Goal: Task Accomplishment & Management: Manage account settings

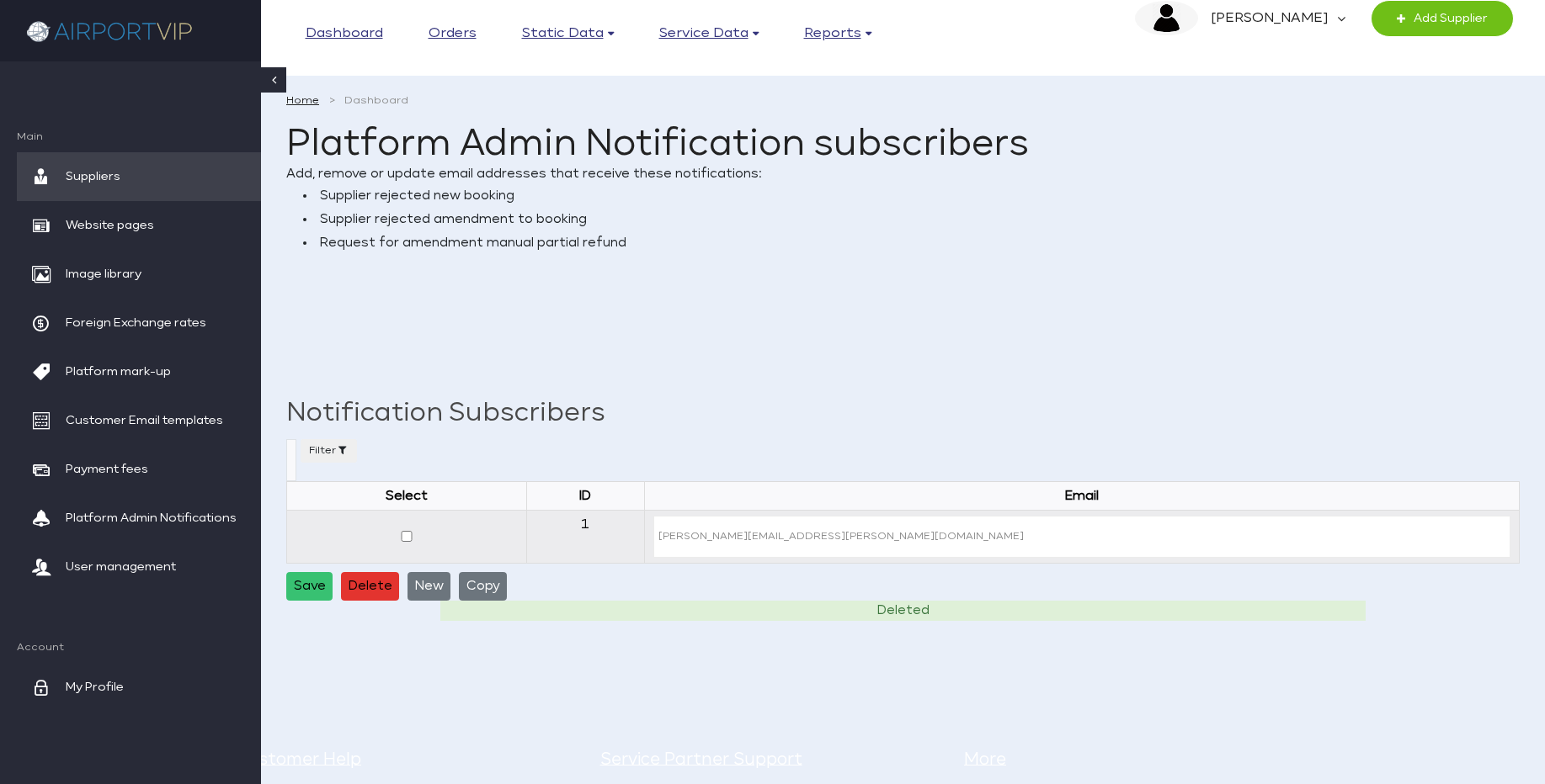
select select
click at [433, 588] on button "New" at bounding box center [429, 586] width 43 height 28
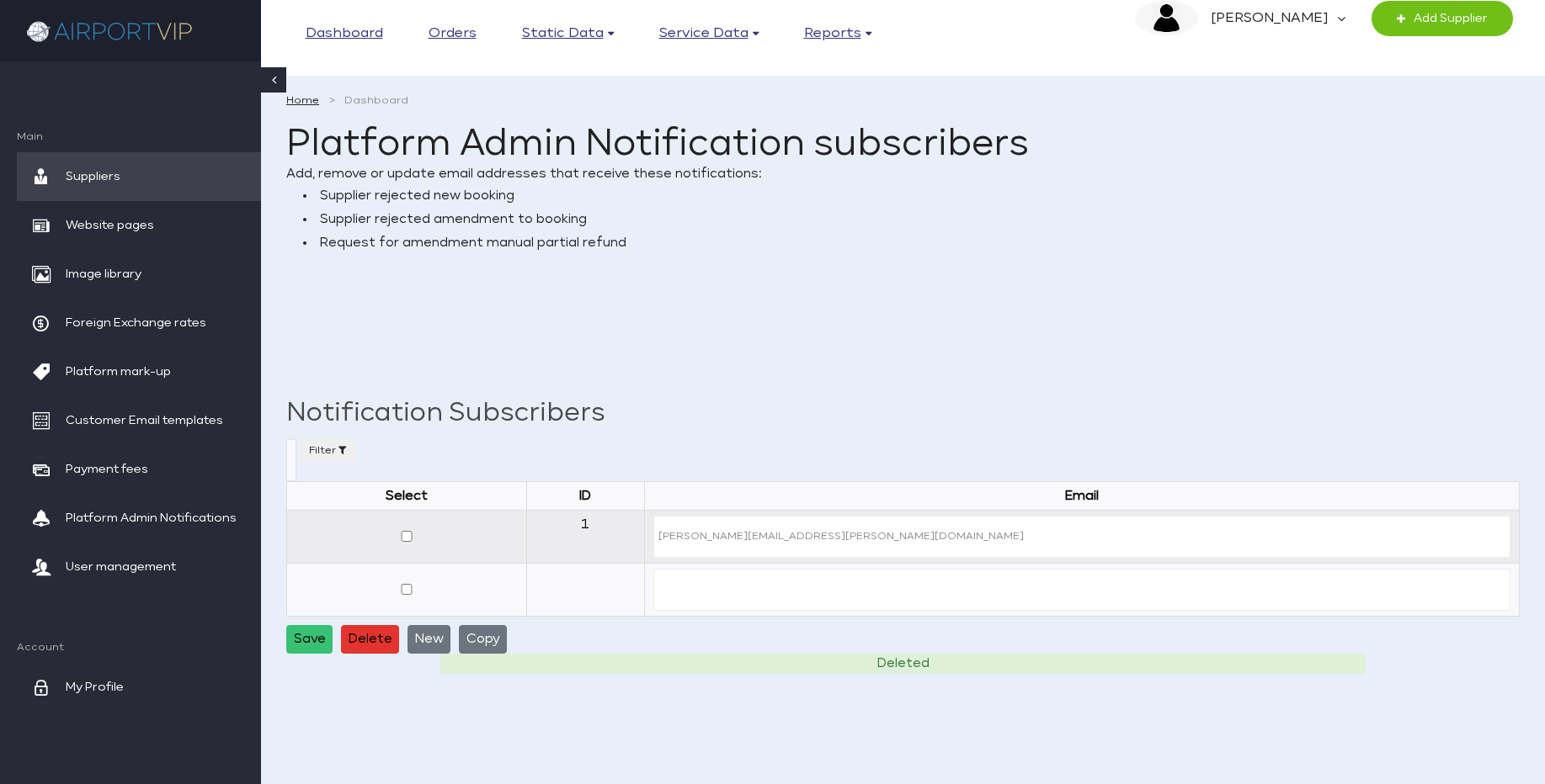
click at [695, 593] on input "text" at bounding box center [1082, 590] width 857 height 42
paste input "[EMAIL_ADDRESS][DOMAIN_NAME]"
type input "[EMAIL_ADDRESS][DOMAIN_NAME]"
click at [421, 651] on button "New" at bounding box center [429, 639] width 43 height 28
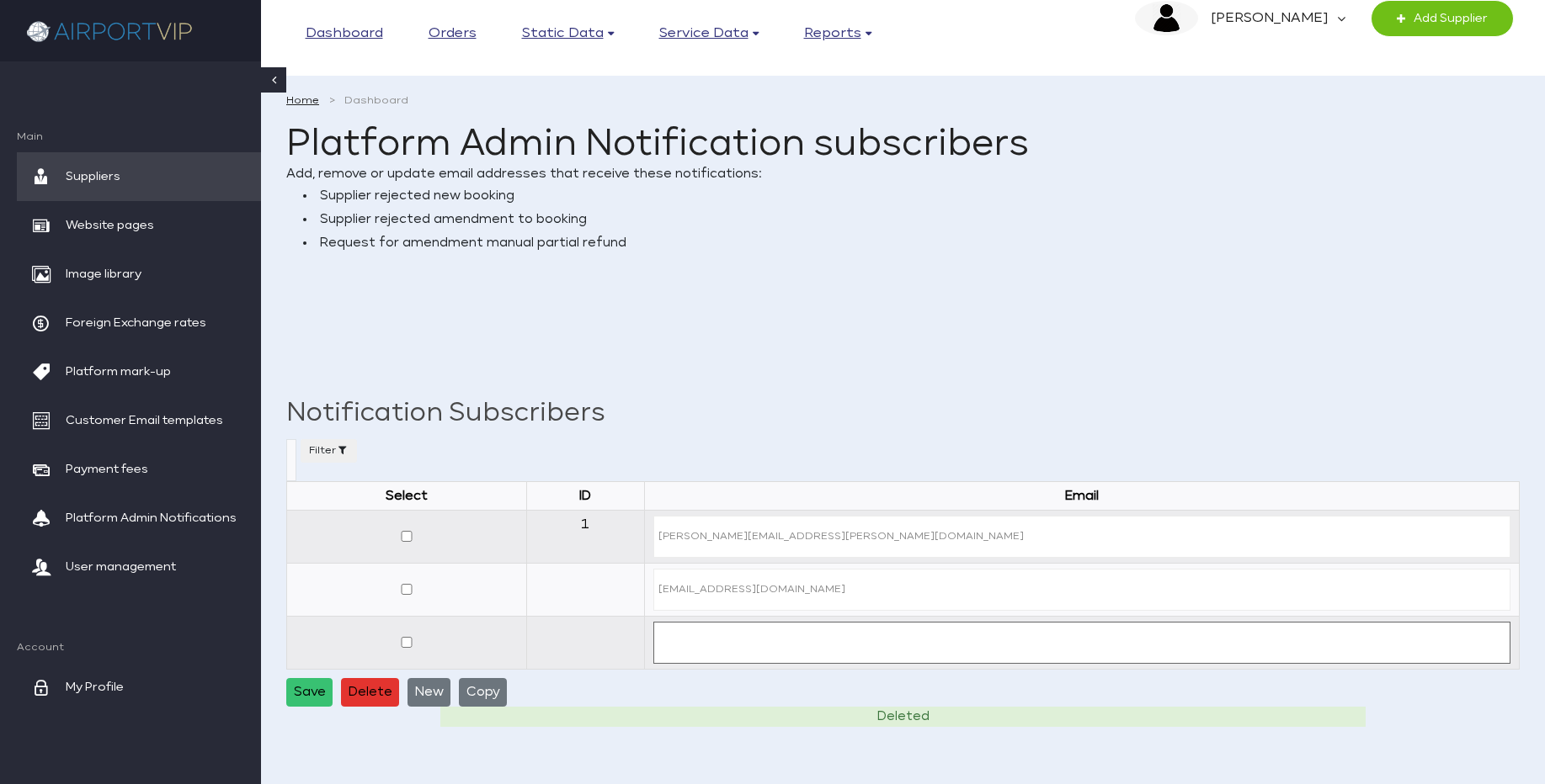
click at [829, 638] on input "text" at bounding box center [1082, 642] width 857 height 42
paste input "[EMAIL_ADDRESS][DOMAIN_NAME]"
type input "[EMAIL_ADDRESS][DOMAIN_NAME]"
click at [318, 691] on button "Save" at bounding box center [309, 692] width 46 height 28
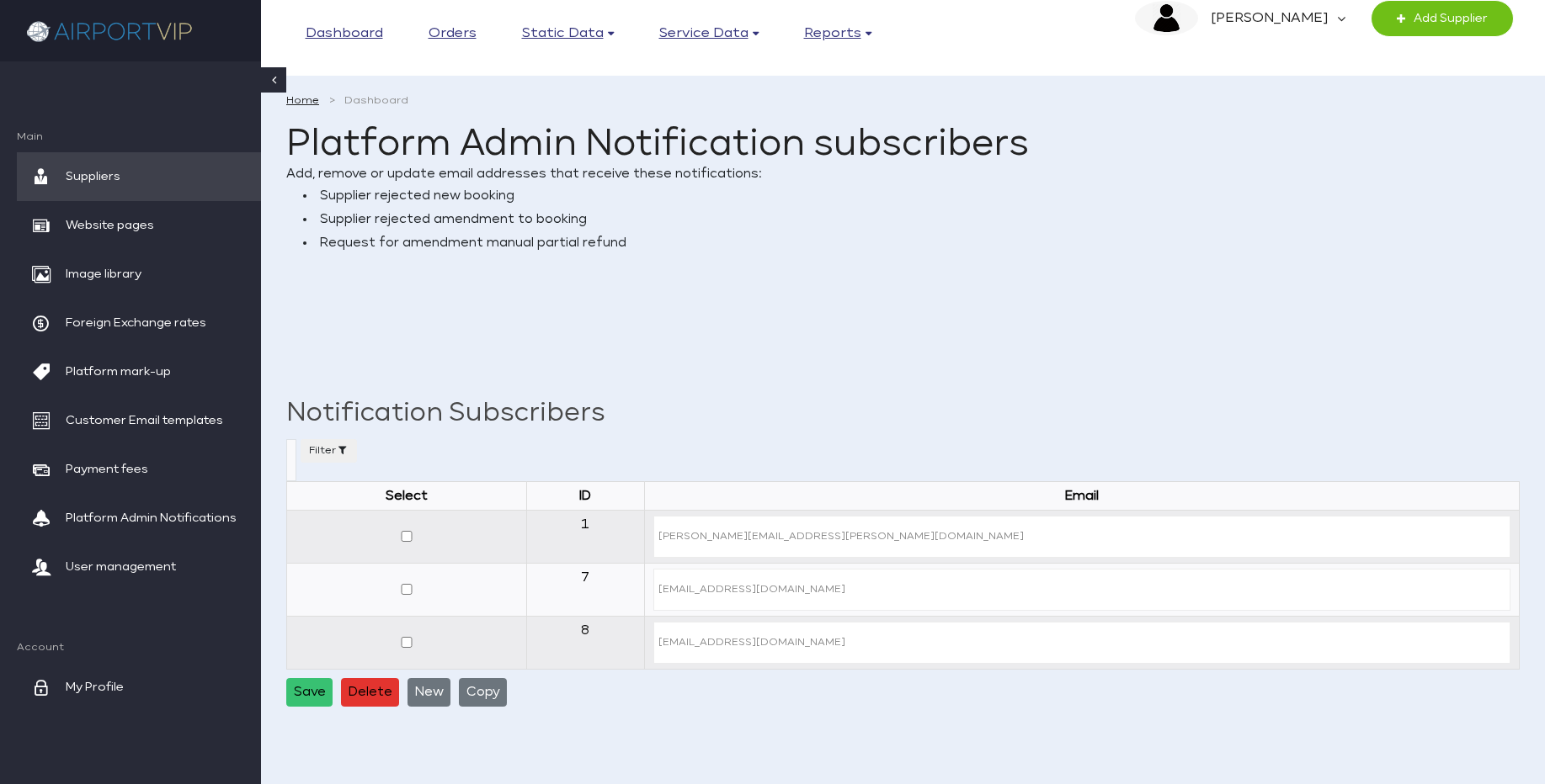
select select
